Goal: Task Accomplishment & Management: Complete application form

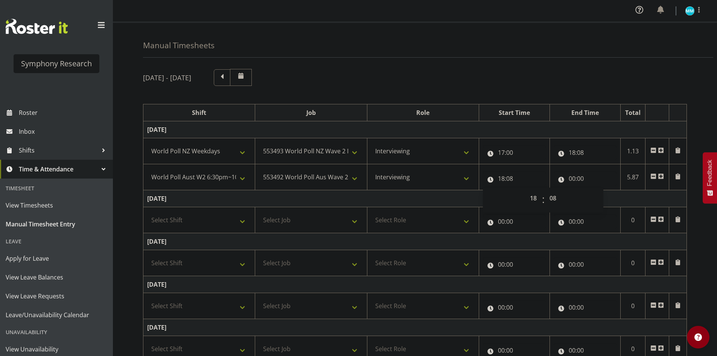
select select "41604"
select select "10527"
select select "47"
select select "56692"
select select "10499"
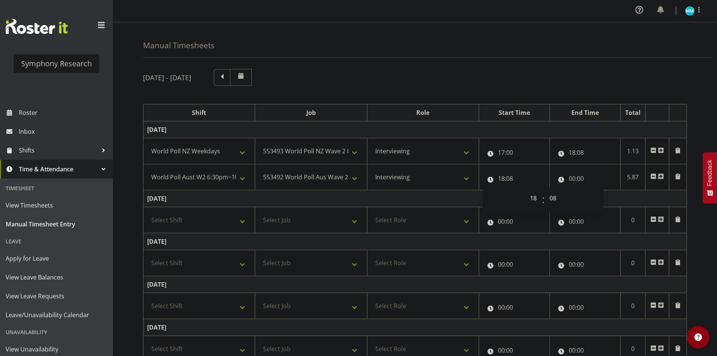
select select "47"
select select "18"
select select "8"
click at [568, 74] on div "[DATE] - [DATE]" at bounding box center [415, 77] width 544 height 17
click at [574, 181] on input "00:00" at bounding box center [585, 178] width 63 height 15
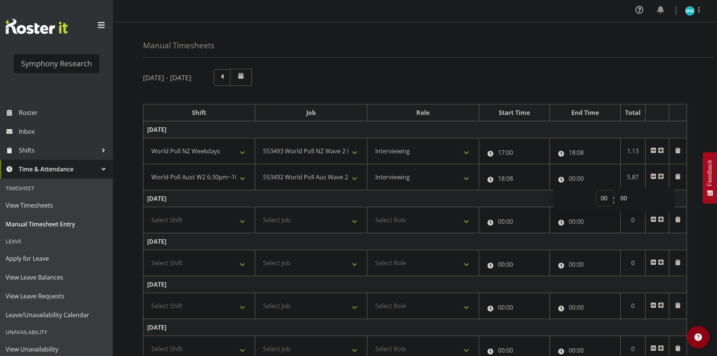
click at [603, 199] on select "00 01 02 03 04 05 06 07 08 09 10 11 12 13 14 15 16 17 18 19 20 21 22 23" at bounding box center [605, 197] width 17 height 15
select select "20"
click at [597, 190] on select "00 01 02 03 04 05 06 07 08 09 10 11 12 13 14 15 16 17 18 19 20 21 22 23" at bounding box center [605, 197] width 17 height 15
type input "20:00"
click at [586, 179] on input "20:00" at bounding box center [585, 178] width 63 height 15
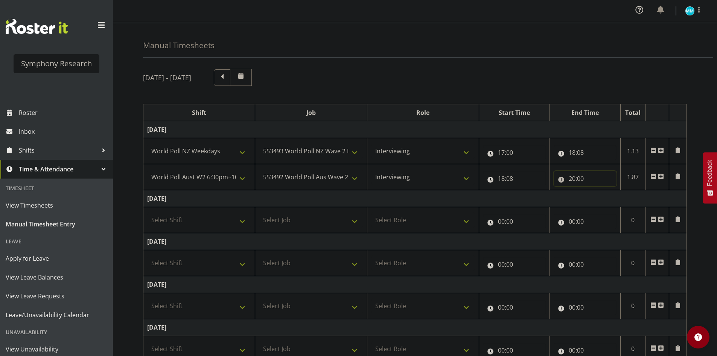
click at [591, 183] on input "20:00" at bounding box center [585, 178] width 63 height 15
click at [619, 197] on select "00 01 02 03 04 05 06 07 08 09 10 11 12 13 14 15 16 17 18 19 20 21 22 23 24 25 2…" at bounding box center [624, 197] width 17 height 15
select select "26"
click at [616, 190] on select "00 01 02 03 04 05 06 07 08 09 10 11 12 13 14 15 16 17 18 19 20 21 22 23 24 25 2…" at bounding box center [624, 197] width 17 height 15
type input "20:26"
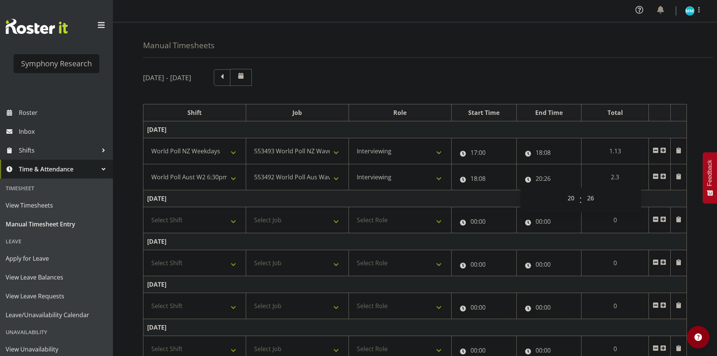
click at [585, 73] on div "[DATE] - [DATE]" at bounding box center [415, 77] width 544 height 17
click at [664, 177] on span at bounding box center [663, 176] width 6 height 6
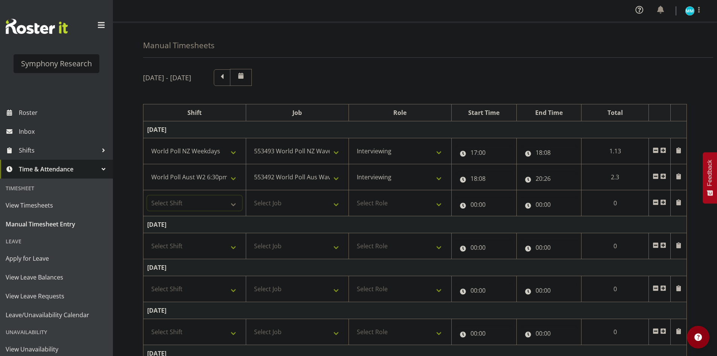
click at [201, 206] on select "Select Shift !!Weekend Residential (Roster IT Shift Label) *Business 9/10am ~ 4…" at bounding box center [194, 202] width 95 height 15
select select "56692"
click at [147, 195] on select "Select Shift !!Weekend Residential (Roster IT Shift Label) *Business 9/10am ~ 4…" at bounding box center [194, 202] width 95 height 15
click at [294, 199] on select "Select Job 550060 IF Admin 553492 World Poll Aus Wave 2 Main 2025 553493 World …" at bounding box center [297, 202] width 95 height 15
select select "10499"
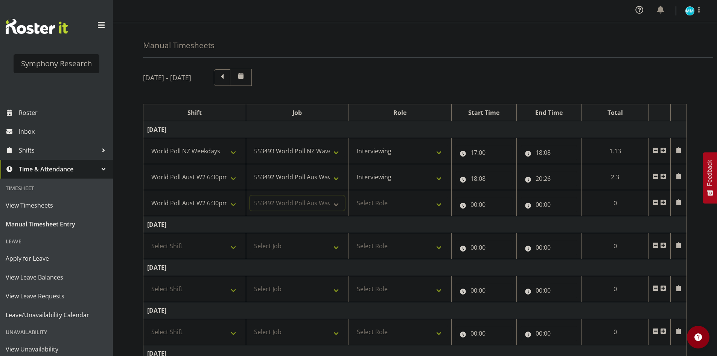
click at [250, 195] on select "Select Job 550060 IF Admin 553492 World Poll Aus Wave 2 Main 2025 553493 World …" at bounding box center [297, 202] width 95 height 15
click at [400, 203] on select "Select Role Briefing Interviewing" at bounding box center [400, 202] width 95 height 15
select select "47"
click at [353, 195] on select "Select Role Briefing Interviewing" at bounding box center [400, 202] width 95 height 15
click at [475, 202] on input "00:00" at bounding box center [483, 204] width 57 height 15
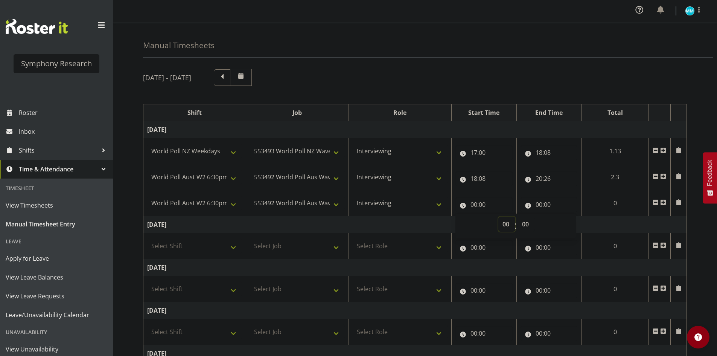
click at [504, 224] on select "00 01 02 03 04 05 06 07 08 09 10 11 12 13 14 15 16 17 18 19 20 21 22 23" at bounding box center [506, 223] width 17 height 15
select select "20"
click at [515, 216] on select "00 01 02 03 04 05 06 07 08 09 10 11 12 13 14 15 16 17 18 19 20 21 22 23" at bounding box center [506, 223] width 17 height 15
type input "20:00"
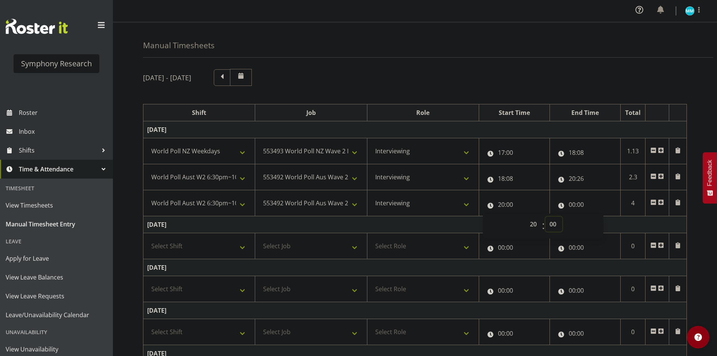
click at [554, 229] on select "00 01 02 03 04 05 06 07 08 09 10 11 12 13 14 15 16 17 18 19 20 21 22 23 24 25 2…" at bounding box center [553, 223] width 17 height 15
select select "26"
click at [545, 216] on select "00 01 02 03 04 05 06 07 08 09 10 11 12 13 14 15 16 17 18 19 20 21 22 23 24 25 2…" at bounding box center [553, 223] width 17 height 15
type input "20:26"
click at [574, 204] on input "00:00" at bounding box center [585, 204] width 63 height 15
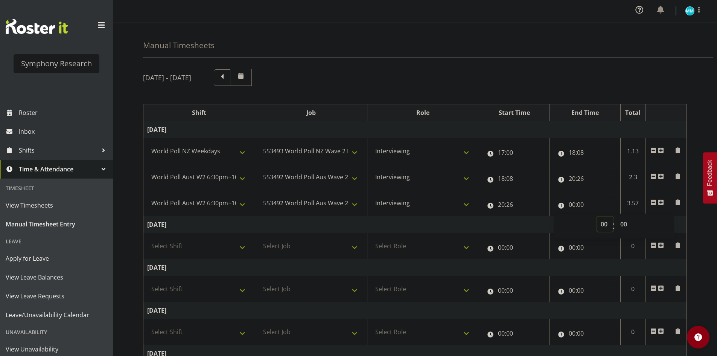
click at [599, 220] on select "00 01 02 03 04 05 06 07 08 09 10 11 12 13 14 15 16 17 18 19 20 21 22 23" at bounding box center [605, 223] width 17 height 15
click at [510, 200] on input "20:26" at bounding box center [514, 204] width 63 height 15
click at [555, 224] on select "00 01 02 03 04 05 06 07 08 09 10 11 12 13 14 15 16 17 18 19 20 21 22 23 24 25 2…" at bounding box center [553, 223] width 17 height 15
select select "56"
click at [545, 216] on select "00 01 02 03 04 05 06 07 08 09 10 11 12 13 14 15 16 17 18 19 20 21 22 23 24 25 2…" at bounding box center [553, 223] width 17 height 15
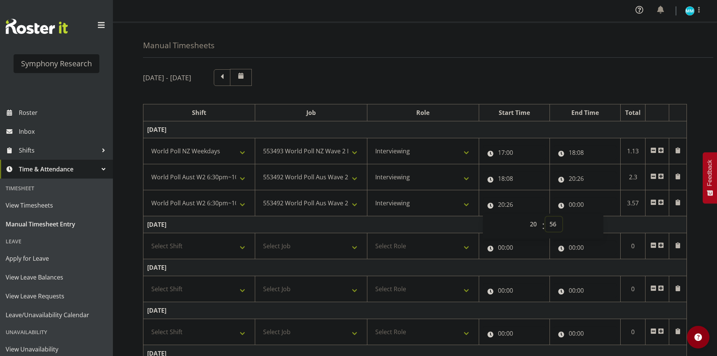
type input "20:56"
click at [571, 203] on input "00:00" at bounding box center [585, 204] width 63 height 15
click at [603, 223] on select "00 01 02 03 04 05 06 07 08 09 10 11 12 13 14 15 16 17 18 19 20 21 22 23" at bounding box center [605, 223] width 17 height 15
select select "22"
click at [597, 216] on select "00 01 02 03 04 05 06 07 08 09 10 11 12 13 14 15 16 17 18 19 20 21 22 23" at bounding box center [605, 223] width 17 height 15
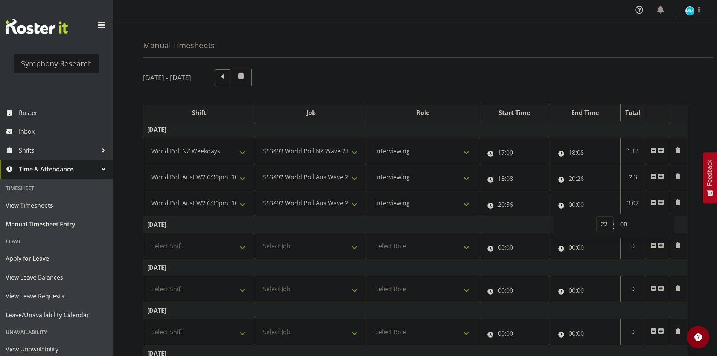
type input "22:00"
click at [617, 220] on select "00 01 02 03 04 05 06 07 08 09 10 11 12 13 14 15 16 17 18 19 20 21 22 23 24 25 2…" at bounding box center [624, 223] width 17 height 15
select select "30"
click at [616, 216] on select "00 01 02 03 04 05 06 07 08 09 10 11 12 13 14 15 16 17 18 19 20 21 22 23 24 25 2…" at bounding box center [624, 223] width 17 height 15
type input "22:30"
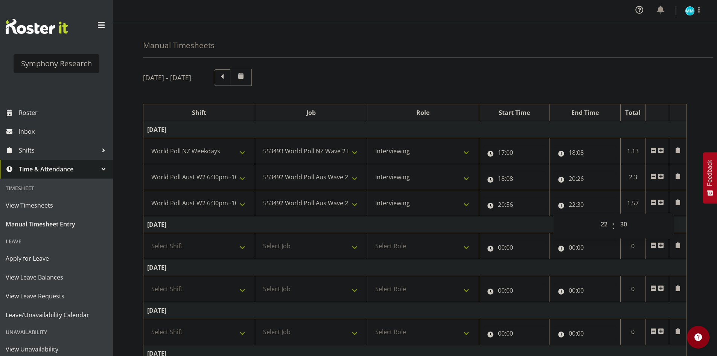
click at [696, 219] on div "[DATE] - [DATE] Shift Job Role Start Time End Time Total [DATE] !!Weekend Resid…" at bounding box center [430, 289] width 574 height 452
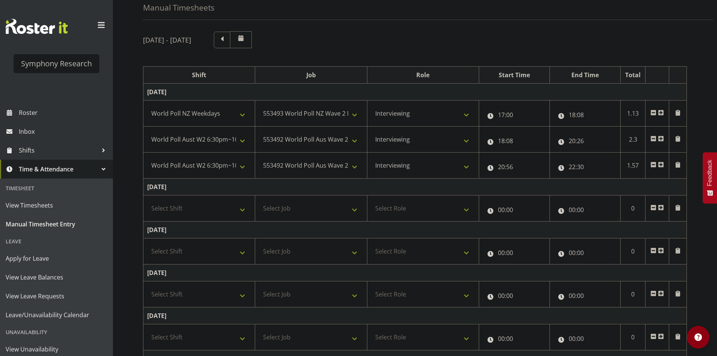
scroll to position [166, 0]
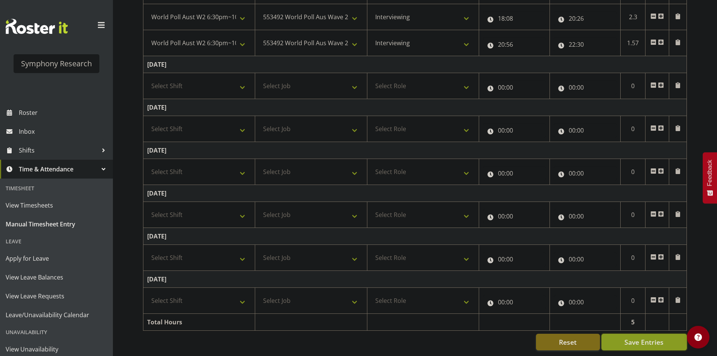
click at [663, 333] on button "Save Entries" at bounding box center [643, 341] width 85 height 17
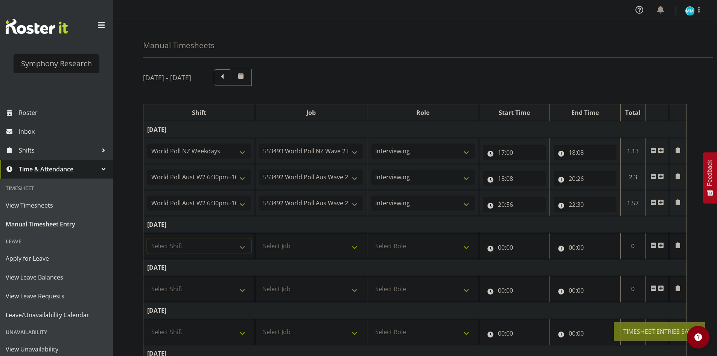
click at [218, 244] on select "Select Shift !!Weekend Residential (Roster IT Shift Label) *Business 9/10am ~ 4…" at bounding box center [199, 245] width 104 height 15
click at [191, 242] on select "Select Shift !!Weekend Residential (Roster IT Shift Label) *Business 9/10am ~ 4…" at bounding box center [199, 245] width 104 height 15
select select "48116"
click at [147, 238] on select "Select Shift !!Weekend Residential (Roster IT Shift Label) *Business 9/10am ~ 4…" at bounding box center [199, 245] width 104 height 15
click at [312, 240] on select "Select Job 550060 IF Admin 553492 World Poll Aus Wave 2 Main 2025 553493 World …" at bounding box center [311, 245] width 104 height 15
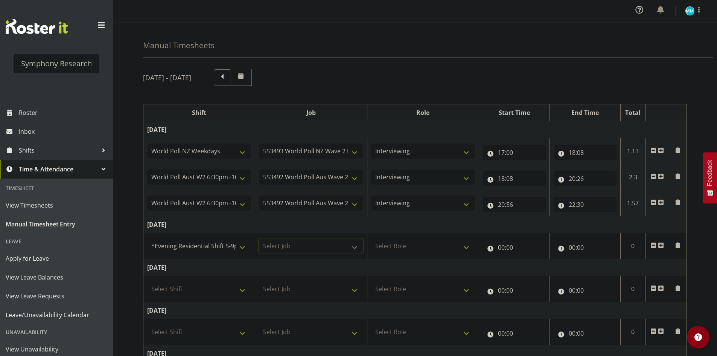
select select "10585"
click at [259, 238] on select "Select Job 550060 IF Admin 553492 World Poll Aus Wave 2 Main 2025 553493 World …" at bounding box center [311, 245] width 104 height 15
click at [405, 251] on select "Select Role Briefing Interviewing" at bounding box center [423, 245] width 104 height 15
select select "47"
click at [371, 238] on select "Select Role Briefing Interviewing" at bounding box center [423, 245] width 104 height 15
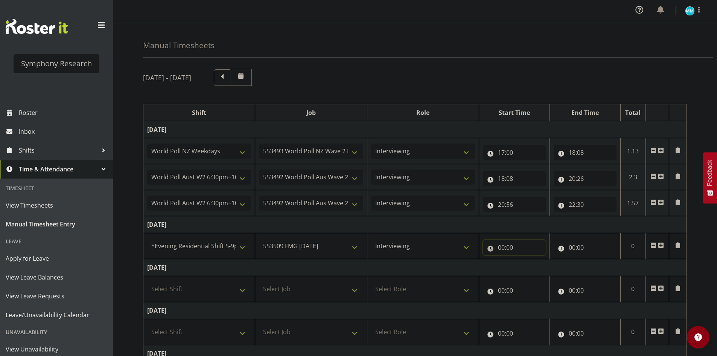
click at [503, 244] on input "00:00" at bounding box center [514, 247] width 63 height 15
click at [526, 263] on select "00 01 02 03 04 05 06 07 08 09 10 11 12 13 14 15 16 17 18 19 20 21 22 23" at bounding box center [534, 266] width 17 height 15
select select "17"
click at [526, 259] on select "00 01 02 03 04 05 06 07 08 09 10 11 12 13 14 15 16 17 18 19 20 21 22 23" at bounding box center [534, 266] width 17 height 15
type input "17:00"
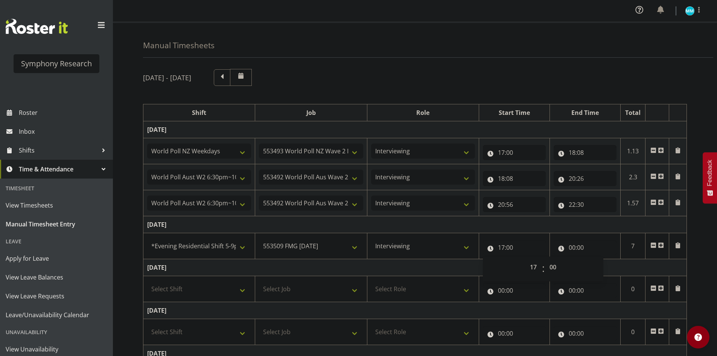
click at [552, 227] on td "[DATE]" at bounding box center [414, 224] width 543 height 17
click at [569, 249] on input "00:00" at bounding box center [585, 247] width 63 height 15
click at [612, 267] on select "00 01 02 03 04 05 06 07 08 09 10 11 12 13 14 15 16 17 18 19 20 21 22 23" at bounding box center [605, 266] width 17 height 15
select select "20"
click at [597, 259] on select "00 01 02 03 04 05 06 07 08 09 10 11 12 13 14 15 16 17 18 19 20 21 22 23" at bounding box center [605, 266] width 17 height 15
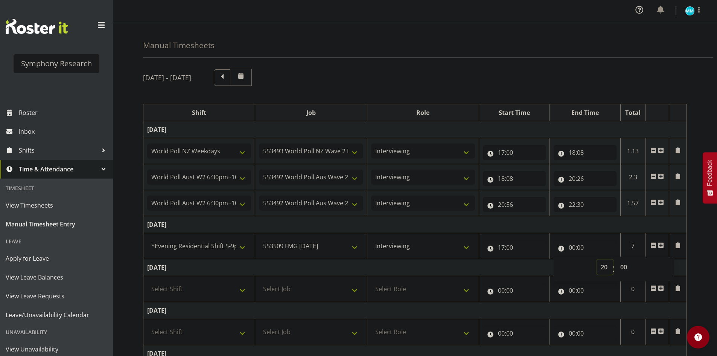
type input "20:00"
click at [628, 268] on select "00 01 02 03 04 05 06 07 08 09 10 11 12 13 14 15 16 17 18 19 20 21 22 23 24 25 2…" at bounding box center [624, 266] width 17 height 15
select select "7"
click at [616, 259] on select "00 01 02 03 04 05 06 07 08 09 10 11 12 13 14 15 16 17 18 19 20 21 22 23 24 25 2…" at bounding box center [624, 266] width 17 height 15
type input "20:07"
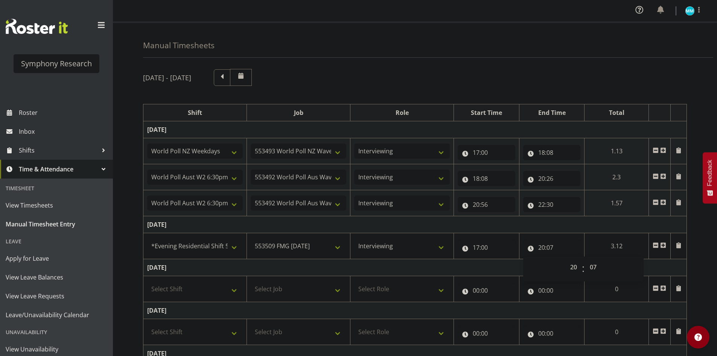
click at [614, 87] on div "[DATE] - [DATE] Shift Job Role Start Time End Time Total [DATE] !!Weekend Resid…" at bounding box center [430, 289] width 574 height 452
click at [665, 245] on span at bounding box center [663, 245] width 6 height 6
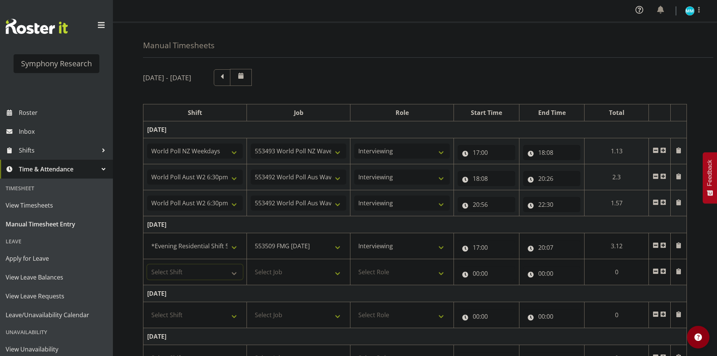
click at [200, 274] on select "Select Shift !!Weekend Residential (Roster IT Shift Label) *Business 9/10am ~ 4…" at bounding box center [195, 271] width 96 height 15
select select "56692"
click at [147, 264] on select "Select Shift !!Weekend Residential (Roster IT Shift Label) *Business 9/10am ~ 4…" at bounding box center [195, 271] width 96 height 15
click at [221, 270] on select "!!Weekend Residential (Roster IT Shift Label) *Business 9/10am ~ 4:30pm *Busine…" at bounding box center [195, 271] width 96 height 15
click at [147, 264] on select "!!Weekend Residential (Roster IT Shift Label) *Business 9/10am ~ 4:30pm *Busine…" at bounding box center [195, 271] width 96 height 15
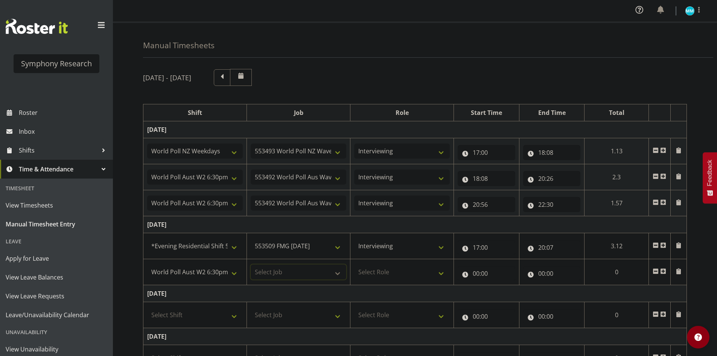
click at [296, 271] on select "Select Job 550060 IF Admin 553492 World Poll Aus Wave 2 Main 2025 553493 World …" at bounding box center [299, 271] width 96 height 15
click at [251, 264] on select "Select Job 550060 IF Admin 553492 World Poll Aus Wave 2 Main 2025 553493 World …" at bounding box center [299, 271] width 96 height 15
click at [324, 271] on select "550060 IF Admin 553492 World Poll Aus Wave 2 Main 2025 553493 World Poll NZ Wav…" at bounding box center [299, 271] width 96 height 15
select select "10499"
click at [251, 264] on select "550060 IF Admin 553492 World Poll Aus Wave 2 Main 2025 553493 World Poll NZ Wav…" at bounding box center [299, 271] width 96 height 15
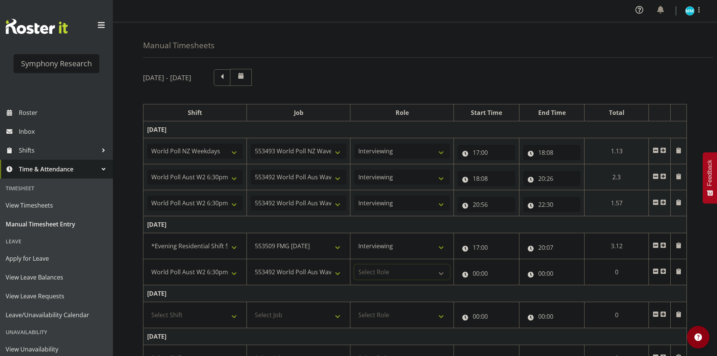
click at [380, 270] on select "Select Role Briefing Interviewing" at bounding box center [402, 271] width 96 height 15
select select "47"
click at [354, 264] on select "Select Role Briefing Interviewing" at bounding box center [402, 271] width 96 height 15
click at [391, 270] on select "Briefing Interviewing" at bounding box center [402, 271] width 96 height 15
click at [354, 264] on select "Briefing Interviewing" at bounding box center [402, 271] width 96 height 15
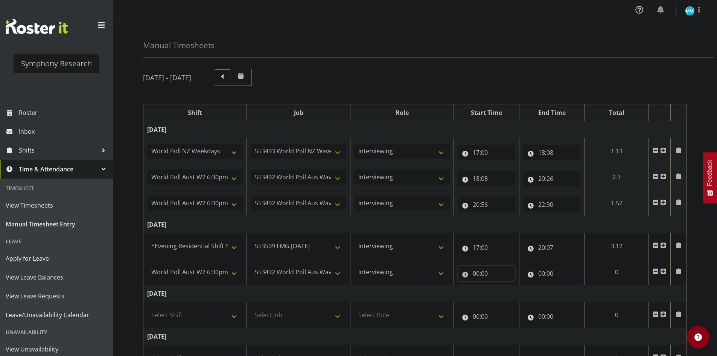
click at [477, 273] on input "00:00" at bounding box center [487, 273] width 58 height 15
click at [510, 295] on select "00 01 02 03 04 05 06 07 08 09 10 11 12 13 14 15 16 17 18 19 20 21 22 23" at bounding box center [509, 292] width 17 height 15
select select "20"
click at [501, 285] on select "00 01 02 03 04 05 06 07 08 09 10 11 12 13 14 15 16 17 18 19 20 21 22 23" at bounding box center [509, 292] width 17 height 15
type input "20:00"
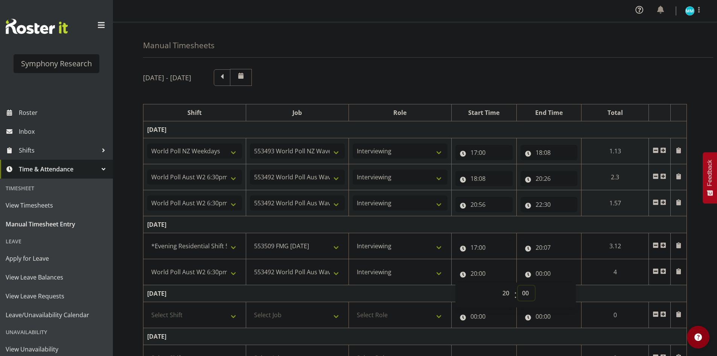
click at [531, 297] on select "00 01 02 03 04 05 06 07 08 09 10 11 12 13 14 15 16 17 18 19 20 21 22 23 24 25 2…" at bounding box center [526, 292] width 17 height 15
select select "37"
click at [535, 285] on select "00 01 02 03 04 05 06 07 08 09 10 11 12 13 14 15 16 17 18 19 20 21 22 23 24 25 2…" at bounding box center [526, 292] width 17 height 15
type input "20:37"
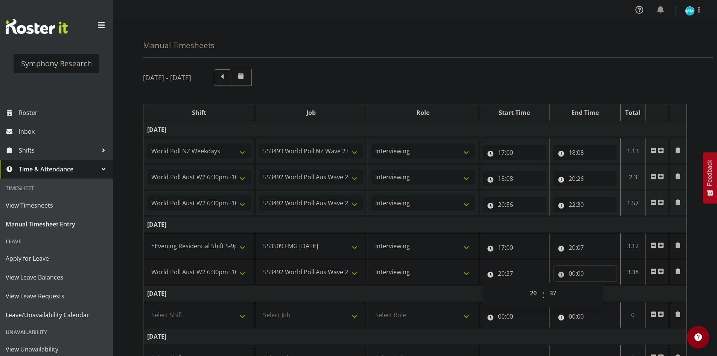
click at [568, 272] on input "00:00" at bounding box center [585, 273] width 63 height 15
click at [507, 270] on input "20:37" at bounding box center [514, 273] width 63 height 15
click at [551, 292] on select "00 01 02 03 04 05 06 07 08 09 10 11 12 13 14 15 16 17 18 19 20 21 22 23 24 25 2…" at bounding box center [553, 292] width 17 height 15
select select "38"
click at [545, 285] on select "00 01 02 03 04 05 06 07 08 09 10 11 12 13 14 15 16 17 18 19 20 21 22 23 24 25 2…" at bounding box center [553, 292] width 17 height 15
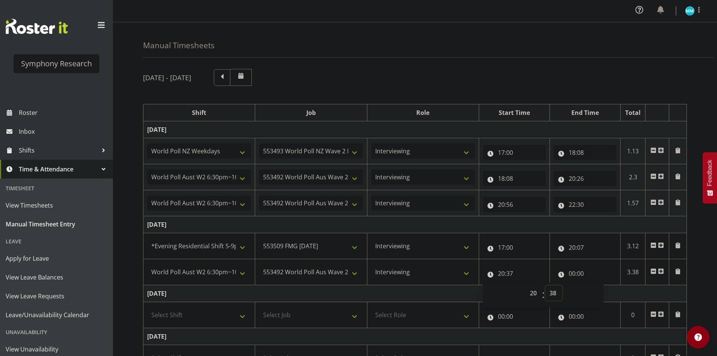
type input "20:38"
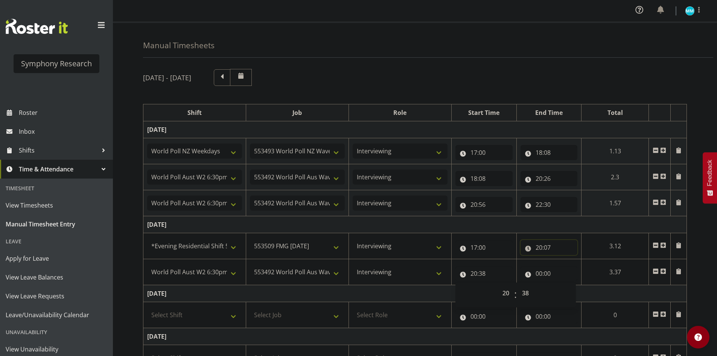
click at [551, 245] on input "20:07" at bounding box center [549, 247] width 57 height 15
click at [597, 271] on select "00 01 02 03 04 05 06 07 08 09 10 11 12 13 14 15 16 17 18 19 20 21 22 23 24 25 2…" at bounding box center [591, 266] width 17 height 15
select select "8"
click at [600, 259] on select "00 01 02 03 04 05 06 07 08 09 10 11 12 13 14 15 16 17 18 19 20 21 22 23 24 25 2…" at bounding box center [591, 266] width 17 height 15
type input "20:08"
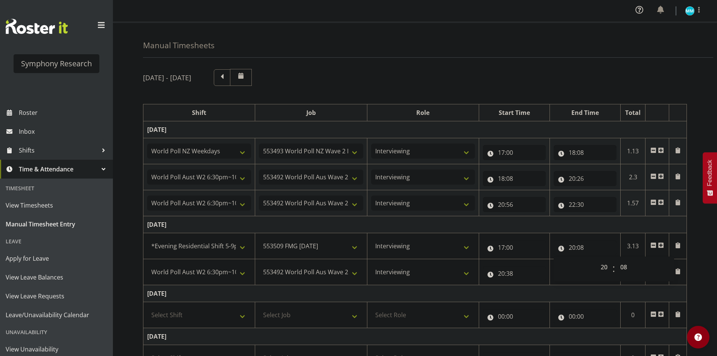
click at [579, 94] on div "[DATE] - [DATE] Shift Job Role Start Time End Time Total [DATE] !!Weekend Resid…" at bounding box center [430, 302] width 574 height 478
click at [573, 276] on input "00:00" at bounding box center [585, 273] width 63 height 15
click at [598, 294] on select "00 01 02 03 04 05 06 07 08 09 10 11 12 13 14 15 16 17 18 19 20 21 22 23" at bounding box center [605, 292] width 17 height 15
select select "22"
click at [597, 285] on select "00 01 02 03 04 05 06 07 08 09 10 11 12 13 14 15 16 17 18 19 20 21 22 23" at bounding box center [605, 292] width 17 height 15
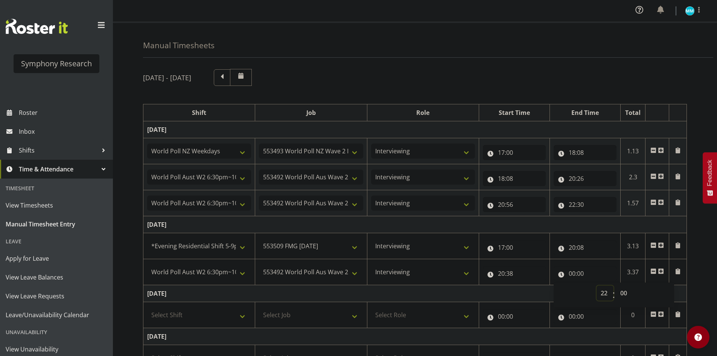
type input "22:00"
click at [617, 293] on select "00 01 02 03 04 05 06 07 08 09 10 11 12 13 14 15 16 17 18 19 20 21 22 23 24 25 2…" at bounding box center [624, 292] width 17 height 15
select select "30"
click at [616, 285] on select "00 01 02 03 04 05 06 07 08 09 10 11 12 13 14 15 16 17 18 19 20 21 22 23 24 25 2…" at bounding box center [624, 292] width 17 height 15
type input "22:30"
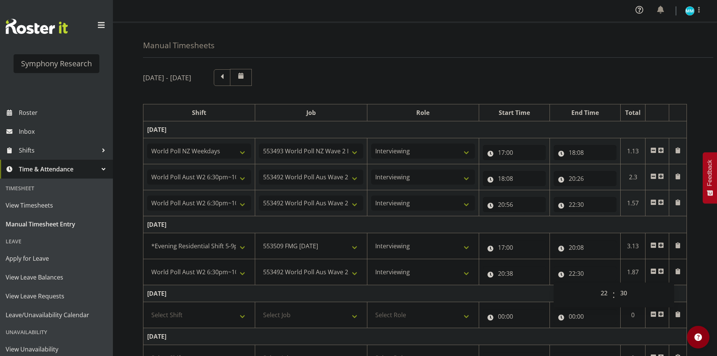
click at [693, 244] on div "[DATE] - [DATE] Shift Job Role Start Time End Time Total [DATE] !!Weekend Resid…" at bounding box center [430, 302] width 574 height 478
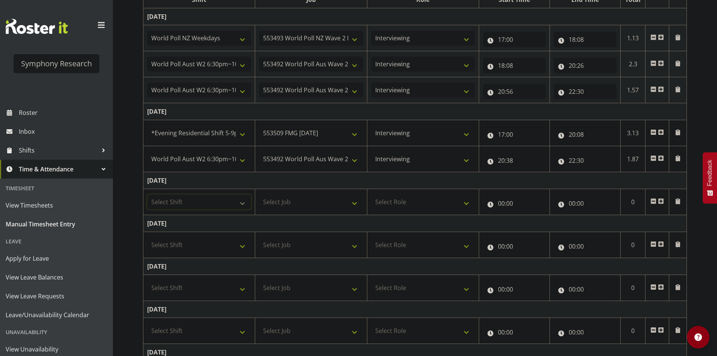
click at [230, 207] on select "Select Shift !!Weekend Residential (Roster IT Shift Label) *Business 9/10am ~ 4…" at bounding box center [199, 201] width 104 height 15
click at [147, 194] on select "Select Shift !!Weekend Residential (Roster IT Shift Label) *Business 9/10am ~ 4…" at bounding box center [199, 201] width 104 height 15
click at [219, 202] on select "!!Weekend Residential (Roster IT Shift Label) *Business 9/10am ~ 4:30pm *Busine…" at bounding box center [199, 201] width 104 height 15
select select "48116"
click at [147, 194] on select "!!Weekend Residential (Roster IT Shift Label) *Business 9/10am ~ 4:30pm *Busine…" at bounding box center [199, 201] width 104 height 15
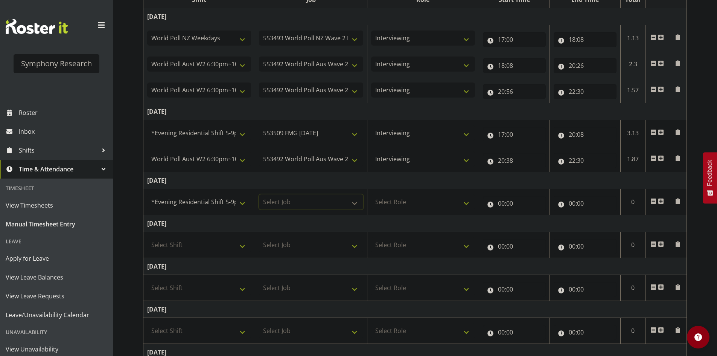
click at [298, 199] on select "Select Job 550060 IF Admin 553492 World Poll Aus Wave 2 Main 2025 553493 World …" at bounding box center [311, 201] width 104 height 15
select select "10585"
click at [259, 194] on select "Select Job 550060 IF Admin 553492 World Poll Aus Wave 2 Main 2025 553493 World …" at bounding box center [311, 201] width 104 height 15
click at [402, 199] on select "Select Role Briefing Interviewing" at bounding box center [423, 201] width 104 height 15
select select "47"
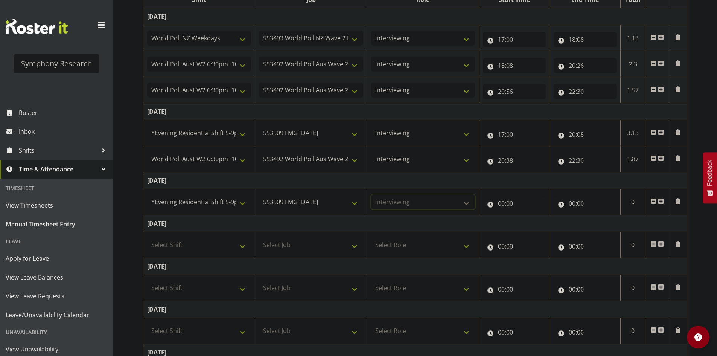
click at [371, 194] on select "Select Role Briefing Interviewing" at bounding box center [423, 201] width 104 height 15
click at [499, 205] on input "00:00" at bounding box center [514, 203] width 63 height 15
click at [531, 225] on select "00 01 02 03 04 05 06 07 08 09 10 11 12 13 14 15 16 17 18 19 20 21 22 23" at bounding box center [534, 222] width 17 height 15
select select "17"
click at [526, 215] on select "00 01 02 03 04 05 06 07 08 09 10 11 12 13 14 15 16 17 18 19 20 21 22 23" at bounding box center [534, 222] width 17 height 15
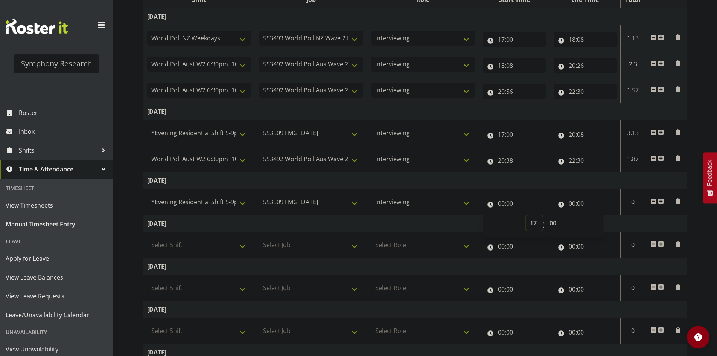
type input "17:00"
click at [551, 224] on select "00 01 02 03 04 05 06 07 08 09 10 11 12 13 14 15 16 17 18 19 20 21 22 23 24 25 2…" at bounding box center [553, 222] width 17 height 15
select select "20"
click at [545, 215] on select "00 01 02 03 04 05 06 07 08 09 10 11 12 13 14 15 16 17 18 19 20 21 22 23 24 25 2…" at bounding box center [553, 222] width 17 height 15
type input "17:20"
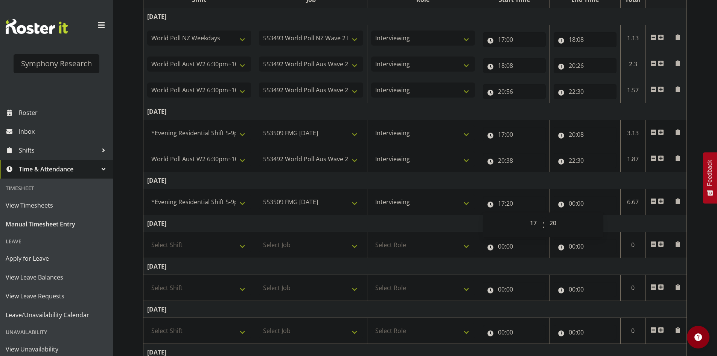
click at [574, 179] on td "[DATE]" at bounding box center [414, 180] width 543 height 17
click at [574, 199] on input "00:00" at bounding box center [585, 203] width 63 height 15
click at [604, 222] on select "00 01 02 03 04 05 06 07 08 09 10 11 12 13 14 15 16 17 18 19 20 21 22 23" at bounding box center [605, 222] width 17 height 15
select select "20"
click at [597, 215] on select "00 01 02 03 04 05 06 07 08 09 10 11 12 13 14 15 16 17 18 19 20 21 22 23" at bounding box center [605, 222] width 17 height 15
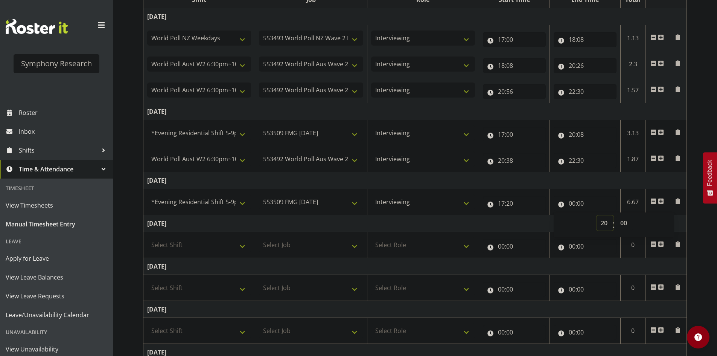
type input "20:00"
click at [619, 221] on select "00 01 02 03 04 05 06 07 08 09 10 11 12 13 14 15 16 17 18 19 20 21 22 23 24 25 2…" at bounding box center [624, 222] width 17 height 15
select select "13"
click at [616, 215] on select "00 01 02 03 04 05 06 07 08 09 10 11 12 13 14 15 16 17 18 19 20 21 22 23 24 25 2…" at bounding box center [624, 222] width 17 height 15
type input "20:13"
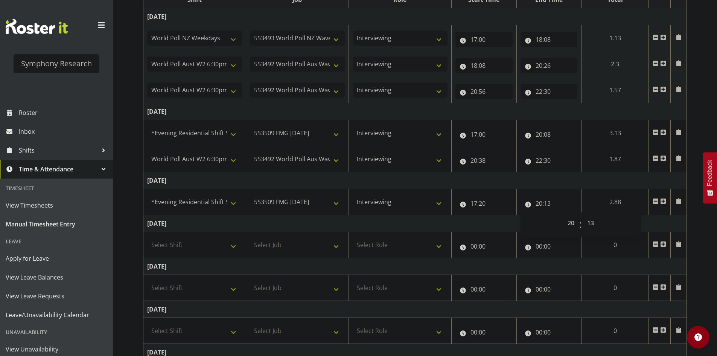
click at [588, 180] on td "[DATE]" at bounding box center [414, 180] width 543 height 17
click at [662, 201] on span at bounding box center [663, 201] width 6 height 6
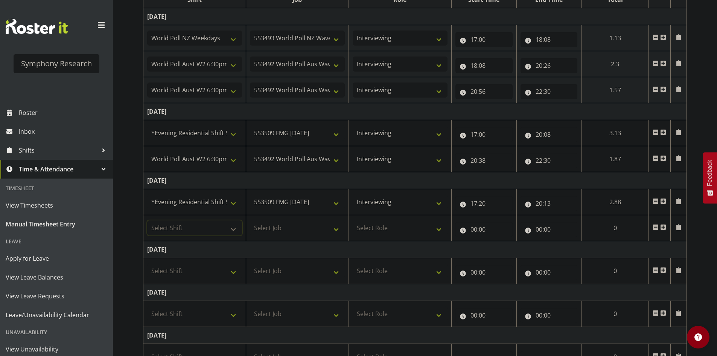
click at [161, 228] on select "Select Shift !!Weekend Residential (Roster IT Shift Label) *Business 9/10am ~ 4…" at bounding box center [194, 227] width 95 height 15
click at [147, 220] on select "Select Shift !!Weekend Residential (Roster IT Shift Label) *Business 9/10am ~ 4…" at bounding box center [194, 227] width 95 height 15
click at [274, 230] on select "Select Job 550060 IF Admin 553492 World Poll Aus Wave 2 Main 2025 553493 World …" at bounding box center [297, 227] width 95 height 15
click at [200, 226] on select "!!Weekend Residential (Roster IT Shift Label) *Business 9/10am ~ 4:30pm *Busine…" at bounding box center [194, 227] width 95 height 15
select select "57511"
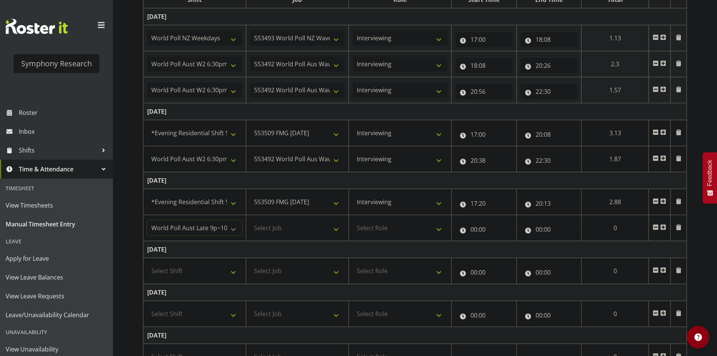
click at [147, 220] on select "!!Weekend Residential (Roster IT Shift Label) *Business 9/10am ~ 4:30pm *Busine…" at bounding box center [194, 227] width 95 height 15
click at [282, 228] on select "Select Job 550060 IF Admin 553492 World Poll Aus Wave 2 Main 2025 553493 World …" at bounding box center [297, 227] width 95 height 15
select select "10499"
click at [250, 220] on select "Select Job 550060 IF Admin 553492 World Poll Aus Wave 2 Main 2025 553493 World …" at bounding box center [297, 227] width 95 height 15
click at [393, 223] on select "Select Role Briefing Interviewing" at bounding box center [400, 227] width 95 height 15
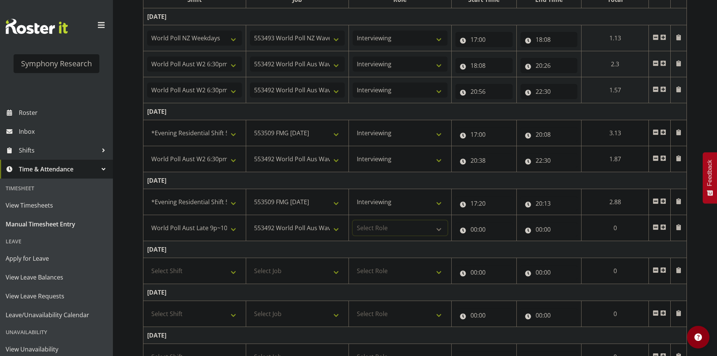
select select "47"
click at [353, 220] on select "Select Role Briefing Interviewing" at bounding box center [400, 227] width 95 height 15
click at [477, 234] on input "00:00" at bounding box center [483, 229] width 57 height 15
click at [508, 253] on select "00 01 02 03 04 05 06 07 08 09 10 11 12 13 14 15 16 17 18 19 20 21 22 23" at bounding box center [506, 248] width 17 height 15
select select "20"
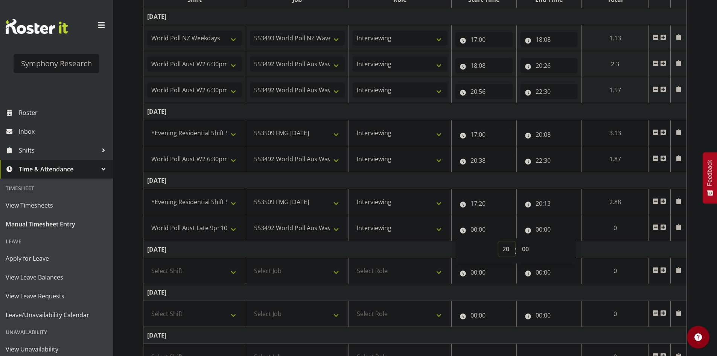
click at [515, 241] on select "00 01 02 03 04 05 06 07 08 09 10 11 12 13 14 15 16 17 18 19 20 21 22 23" at bounding box center [506, 248] width 17 height 15
type input "20:00"
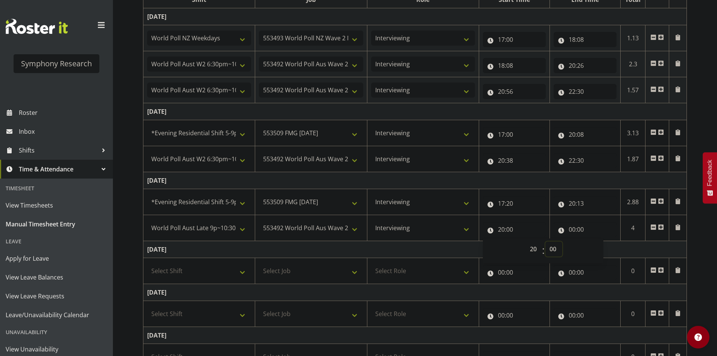
click at [555, 252] on select "00 01 02 03 04 05 06 07 08 09 10 11 12 13 14 15 16 17 18 19 20 21 22 23 24 25 2…" at bounding box center [553, 248] width 17 height 15
select select "43"
click at [545, 241] on select "00 01 02 03 04 05 06 07 08 09 10 11 12 13 14 15 16 17 18 19 20 21 22 23 24 25 2…" at bounding box center [553, 248] width 17 height 15
type input "20:43"
drag, startPoint x: 545, startPoint y: 184, endPoint x: 538, endPoint y: 183, distance: 6.4
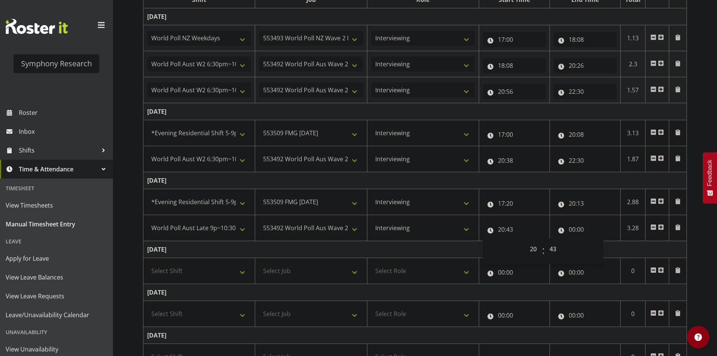
click at [546, 183] on td "[DATE]" at bounding box center [414, 180] width 543 height 17
click at [574, 227] on input "00:00" at bounding box center [585, 229] width 63 height 15
click at [597, 244] on select "00 01 02 03 04 05 06 07 08 09 10 11 12 13 14 15 16 17 18 19 20 21 22 23" at bounding box center [605, 248] width 17 height 15
select select "22"
click at [597, 241] on select "00 01 02 03 04 05 06 07 08 09 10 11 12 13 14 15 16 17 18 19 20 21 22 23" at bounding box center [605, 248] width 17 height 15
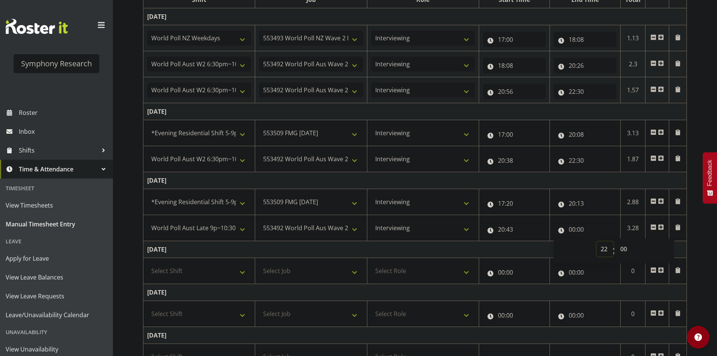
type input "22:00"
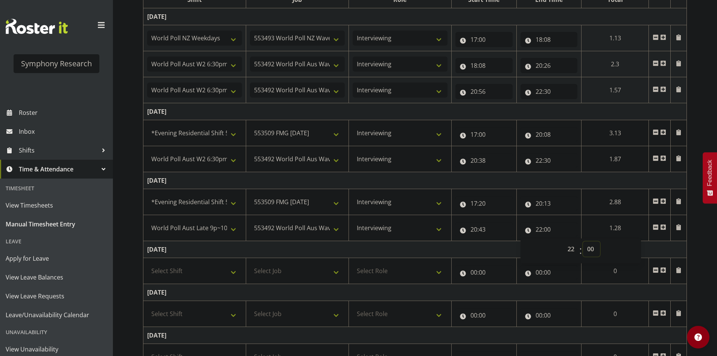
click at [593, 246] on select "00 01 02 03 04 05 06 07 08 09 10 11 12 13 14 15 16 17 18 19 20 21 22 23 24 25 2…" at bounding box center [591, 248] width 17 height 15
select select "54"
click at [583, 241] on select "00 01 02 03 04 05 06 07 08 09 10 11 12 13 14 15 16 17 18 19 20 21 22 23 24 25 2…" at bounding box center [591, 248] width 17 height 15
type input "22:54"
click at [601, 182] on td "[DATE]" at bounding box center [414, 180] width 543 height 17
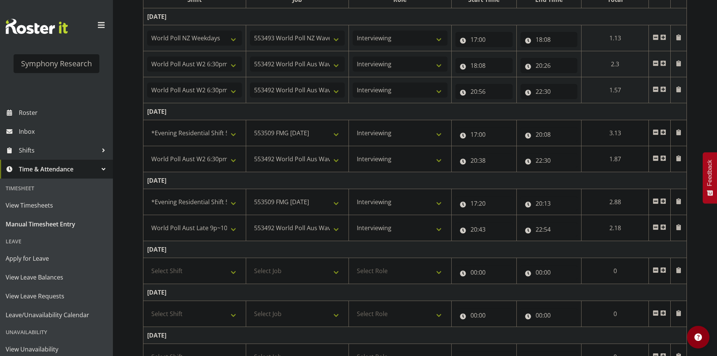
click at [687, 275] on div "[DATE] - [DATE] Shift Job Role Start Time End Time Total [DATE] !!Weekend Resid…" at bounding box center [430, 202] width 574 height 504
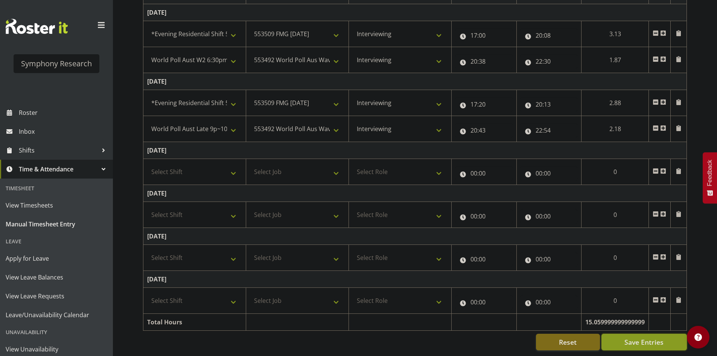
click at [645, 338] on span "Save Entries" at bounding box center [643, 342] width 39 height 10
click at [646, 340] on span "Save Entries" at bounding box center [643, 342] width 39 height 10
